Goal: Check status: Check status

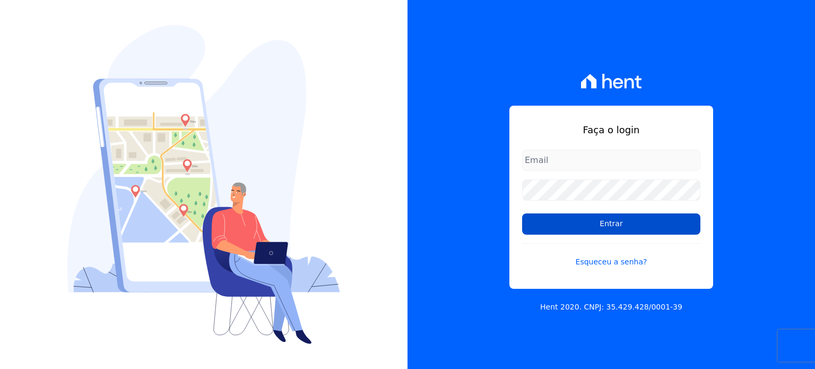
type input "[PERSON_NAME][EMAIL_ADDRESS][DOMAIN_NAME]"
click at [584, 227] on input "Entrar" at bounding box center [611, 223] width 178 height 21
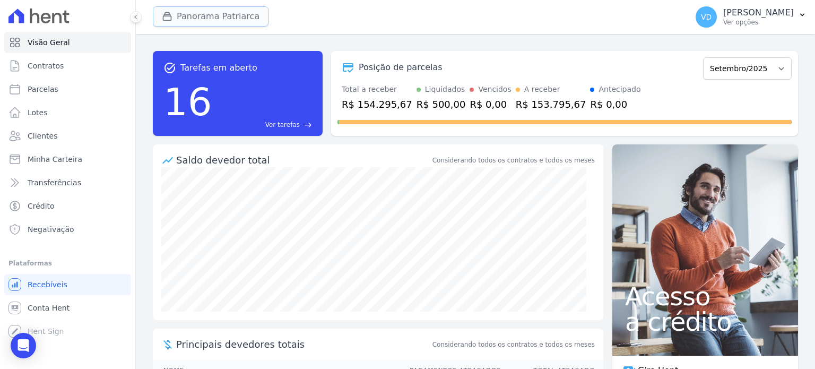
click at [214, 15] on button "Panorama Patriarca" at bounding box center [211, 16] width 116 height 20
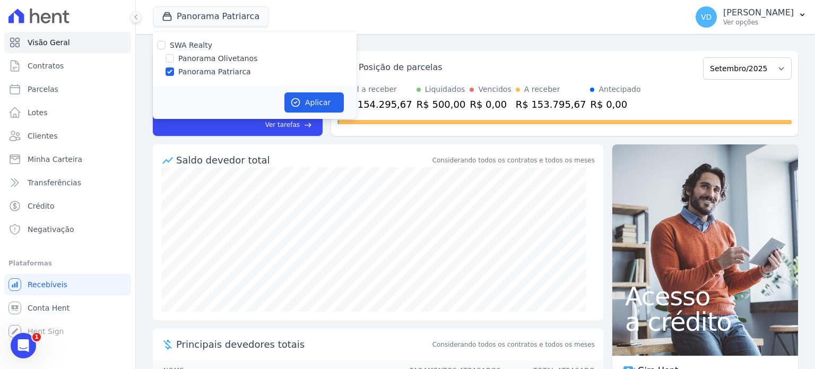
click at [180, 55] on label "Panorama Olivetanos" at bounding box center [217, 58] width 79 height 11
click at [174, 55] on input "Panorama Olivetanos" at bounding box center [170, 58] width 8 height 8
checkbox input "true"
click at [168, 71] on input "Panorama Patriarca" at bounding box center [170, 71] width 8 height 8
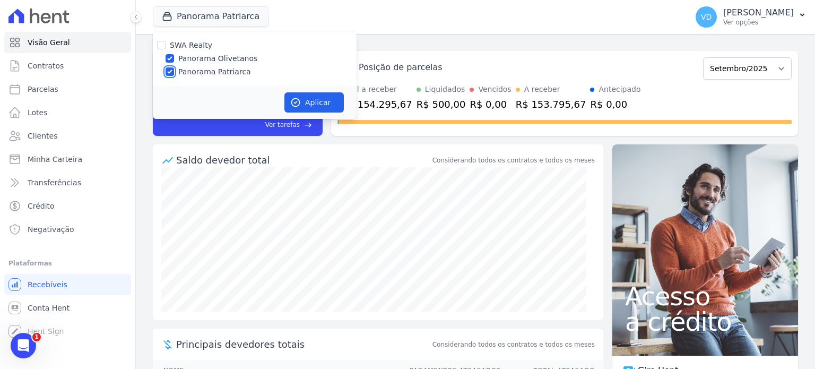
checkbox input "false"
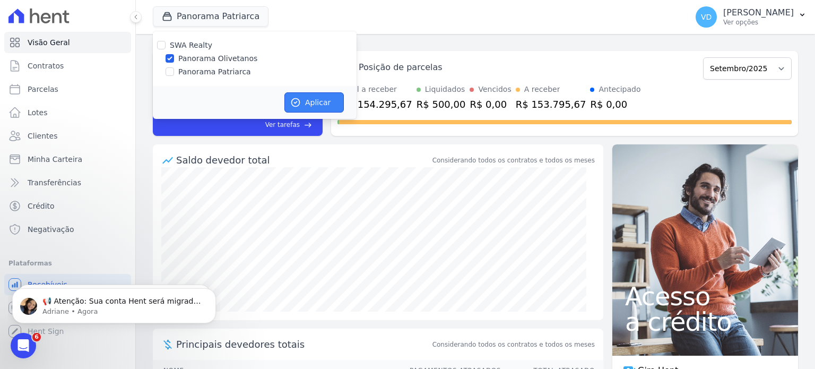
click at [305, 97] on button "Aplicar" at bounding box center [313, 102] width 59 height 20
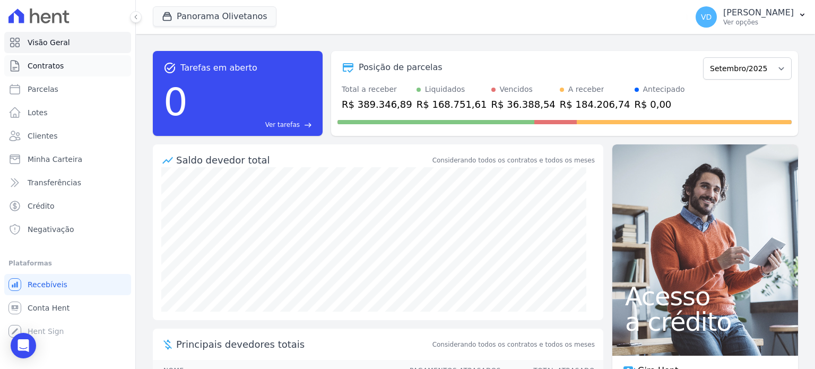
click at [65, 74] on link "Contratos" at bounding box center [67, 65] width 127 height 21
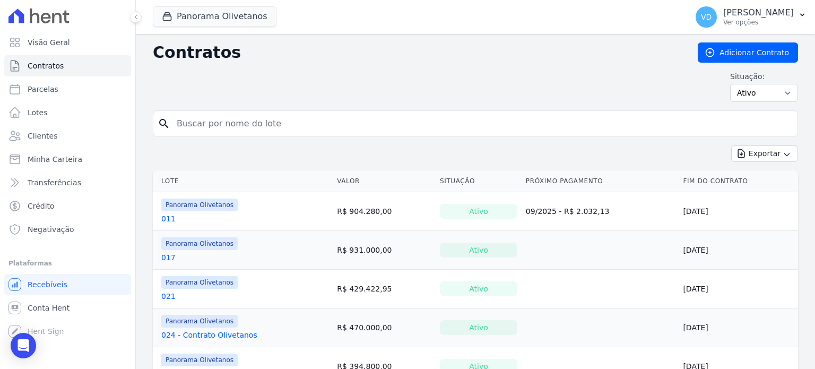
click at [208, 127] on input "search" at bounding box center [481, 123] width 623 height 21
type input "96"
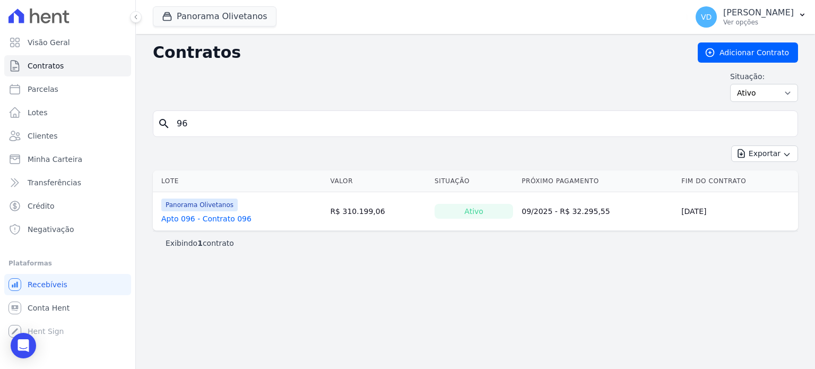
click at [206, 215] on link "Apto 096 - Contrato 096" at bounding box center [206, 218] width 90 height 11
click at [210, 214] on link "Apto 096 - Contrato 096" at bounding box center [206, 218] width 90 height 11
click at [221, 221] on link "Apto 096 - Contrato 096" at bounding box center [206, 218] width 90 height 11
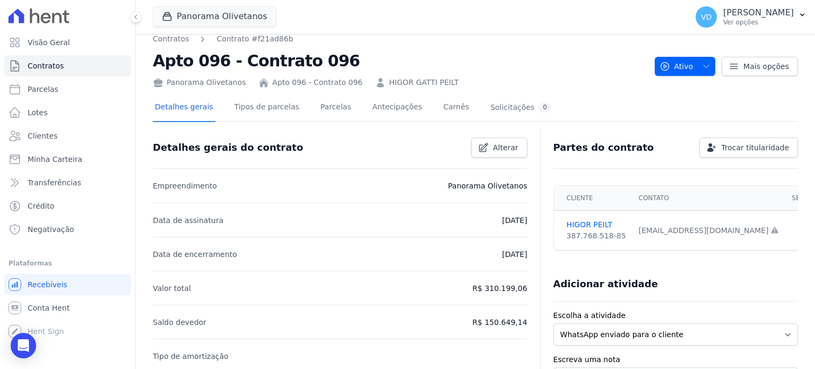
scroll to position [7, 0]
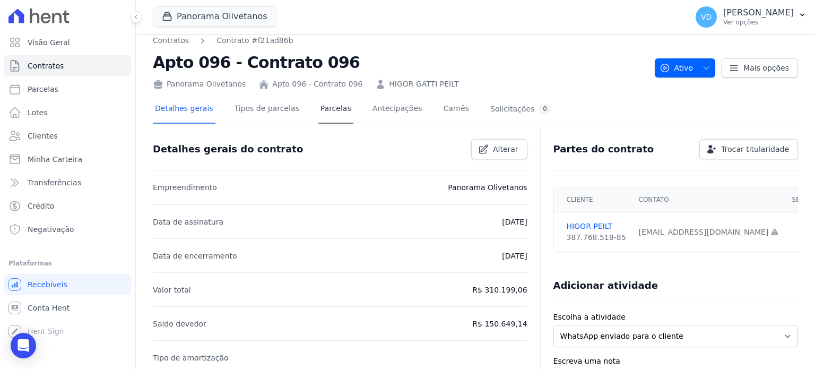
click at [326, 115] on link "Parcelas" at bounding box center [335, 110] width 35 height 28
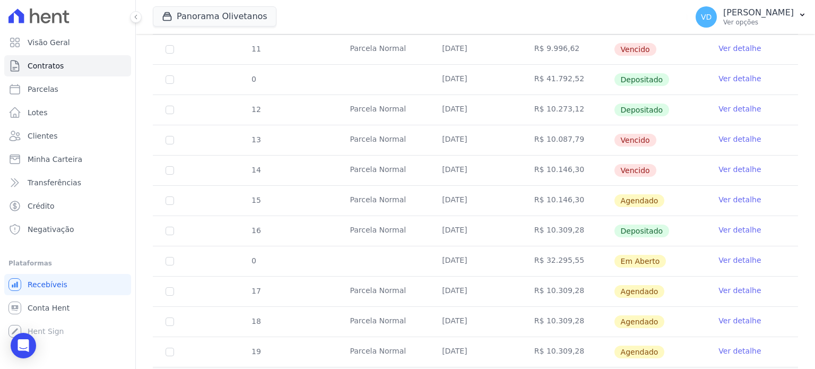
scroll to position [280, 0]
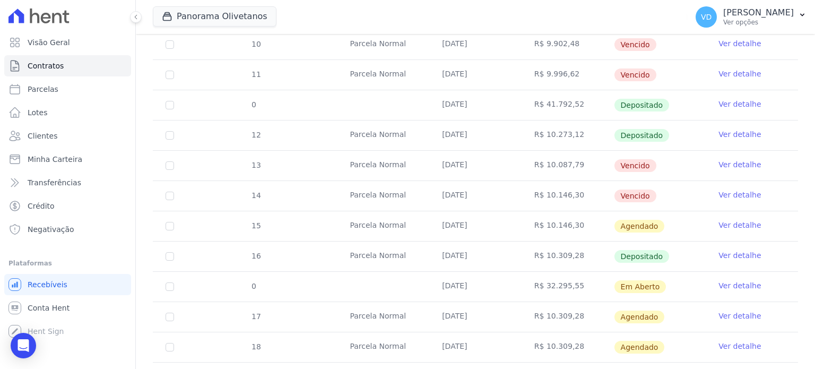
click at [750, 250] on td "Ver detalhe" at bounding box center [752, 256] width 92 height 30
click at [731, 255] on link "Ver detalhe" at bounding box center [739, 255] width 42 height 11
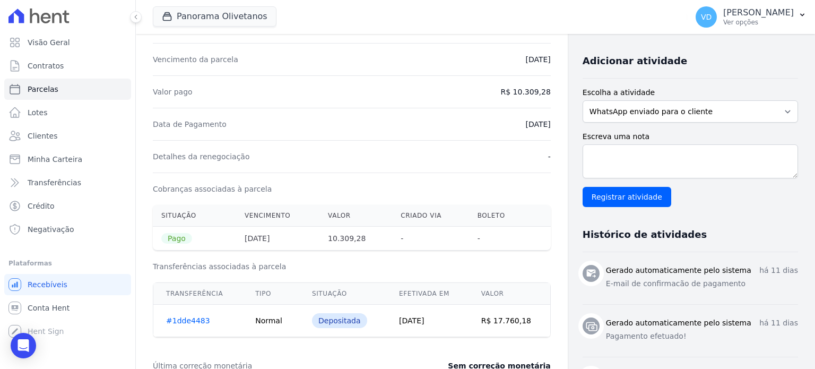
scroll to position [265, 0]
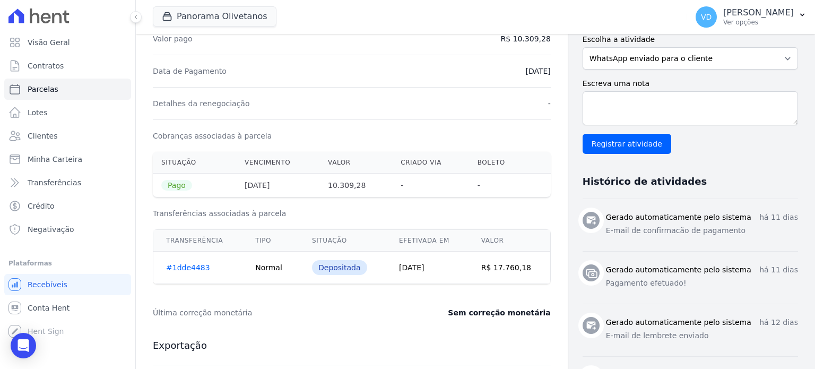
click at [189, 266] on link "#1dde4483" at bounding box center [188, 267] width 44 height 8
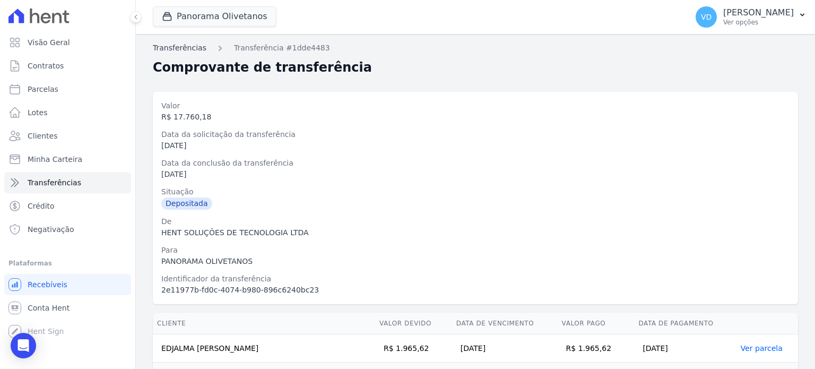
click at [195, 49] on link "Transferências" at bounding box center [180, 47] width 54 height 11
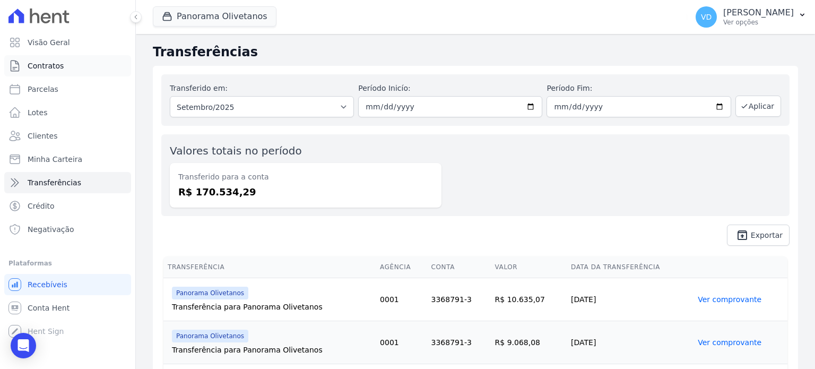
click at [7, 62] on link "Contratos" at bounding box center [67, 65] width 127 height 21
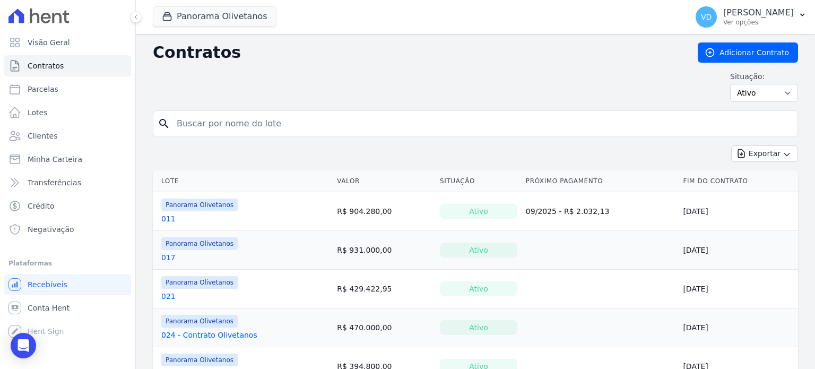
click at [531, 129] on input "search" at bounding box center [481, 123] width 623 height 21
type input "96"
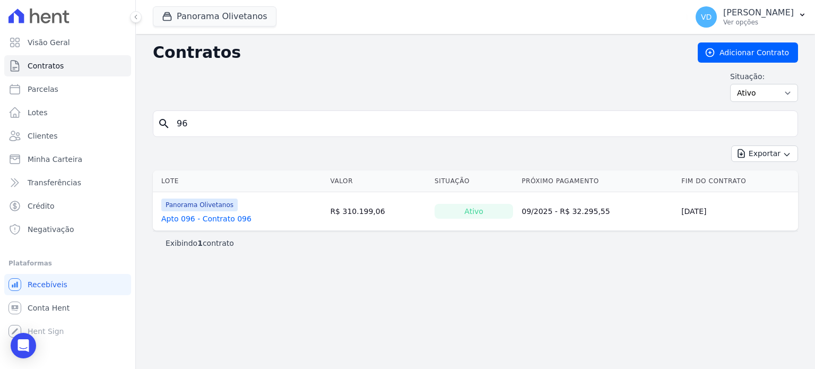
click at [231, 216] on link "Apto 096 - Contrato 096" at bounding box center [206, 218] width 90 height 11
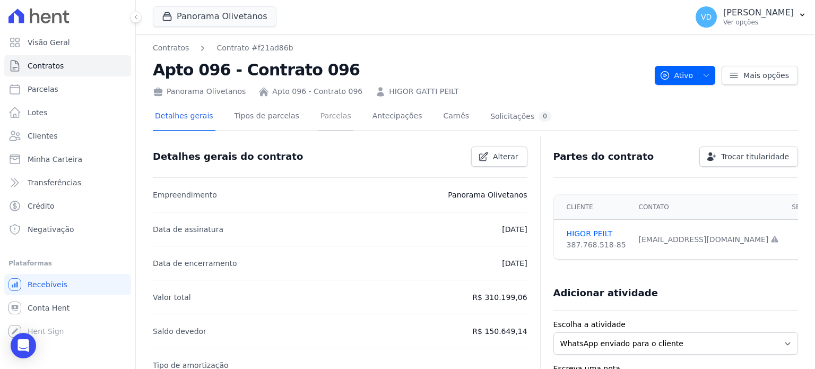
click at [332, 120] on link "Parcelas" at bounding box center [335, 117] width 35 height 28
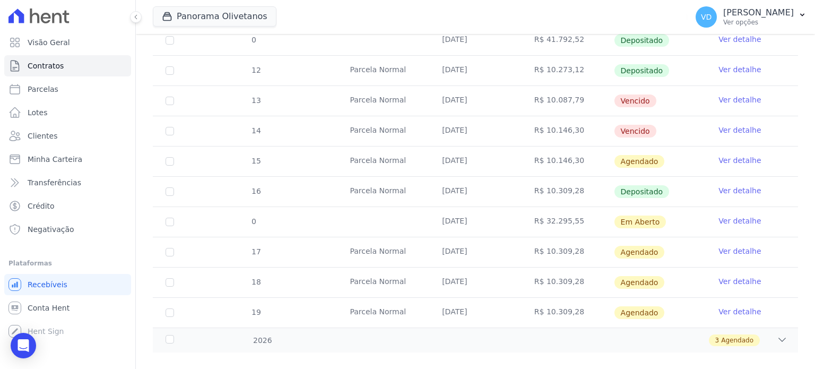
scroll to position [357, 0]
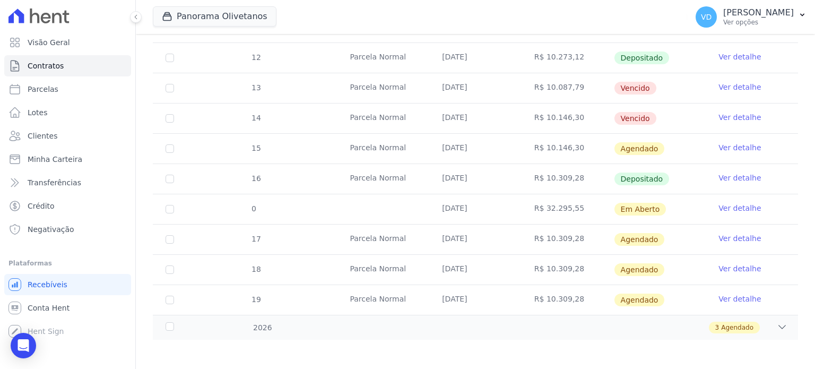
click at [719, 176] on link "Ver detalhe" at bounding box center [739, 177] width 42 height 11
